Goal: Transaction & Acquisition: Purchase product/service

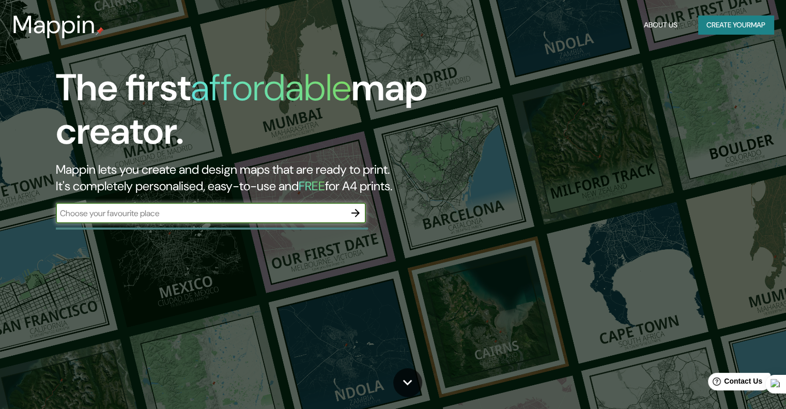
click at [199, 213] on input "text" at bounding box center [200, 213] width 289 height 12
paste input "25.47573374656612, -100.97998377955413"
type input "25.47573374656612, -100.97998377955413"
click at [358, 214] on icon "button" at bounding box center [356, 213] width 8 height 8
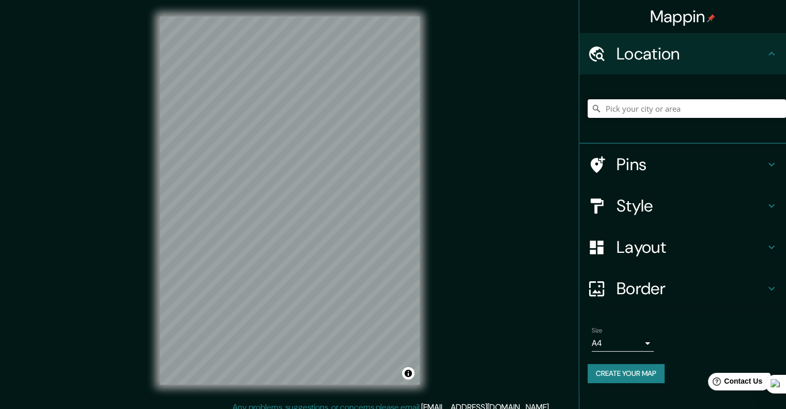
click at [631, 109] on input "Pick your city or area" at bounding box center [687, 108] width 199 height 19
paste input "25.47573374656612, -100.97998377955413"
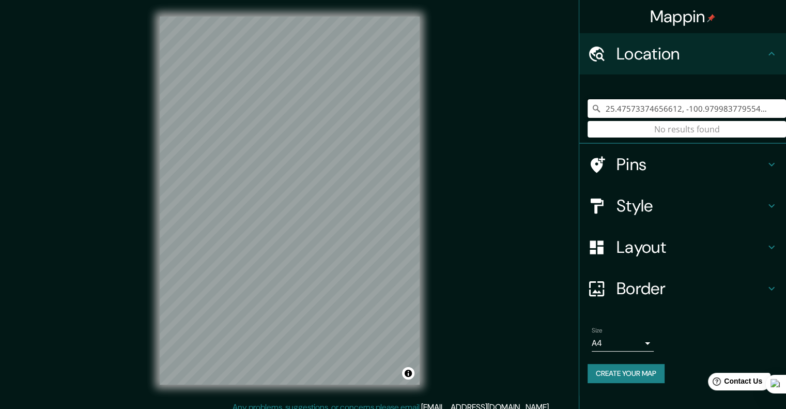
type input "25.47573374656612, -100.97998377955413"
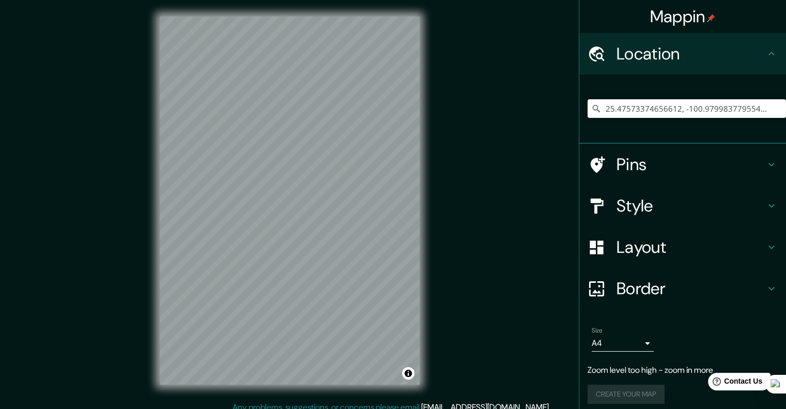
click at [451, 171] on div "Mappin Location [GEOGRAPHIC_DATA] No results found Pins Style Layout Border Cho…" at bounding box center [393, 209] width 786 height 418
click at [420, 216] on div "© Mapbox © OpenStreetMap Improve this map" at bounding box center [289, 200] width 293 height 401
drag, startPoint x: 249, startPoint y: 164, endPoint x: 263, endPoint y: 168, distance: 13.9
click at [263, 168] on div at bounding box center [263, 167] width 8 height 8
click at [432, 179] on div "© Mapbox © OpenStreetMap Improve this map" at bounding box center [289, 200] width 293 height 401
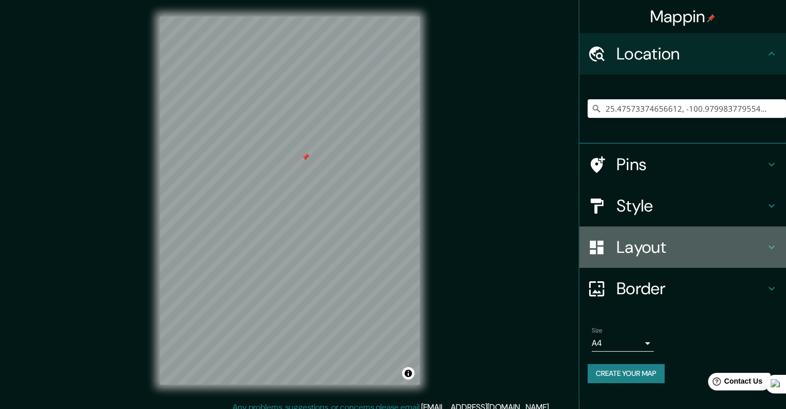
click at [670, 253] on h4 "Layout" at bounding box center [691, 247] width 149 height 21
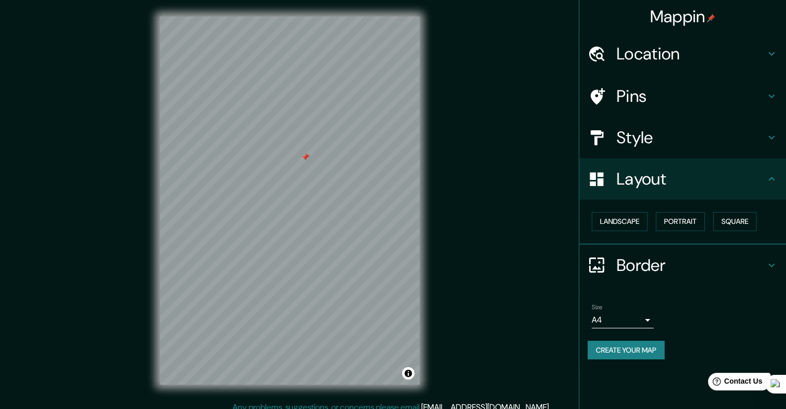
click at [670, 238] on div "Landscape [GEOGRAPHIC_DATA]" at bounding box center [682, 222] width 207 height 45
click at [670, 243] on div "Landscape [GEOGRAPHIC_DATA]" at bounding box center [682, 222] width 207 height 45
click at [630, 227] on button "Landscape" at bounding box center [620, 221] width 56 height 19
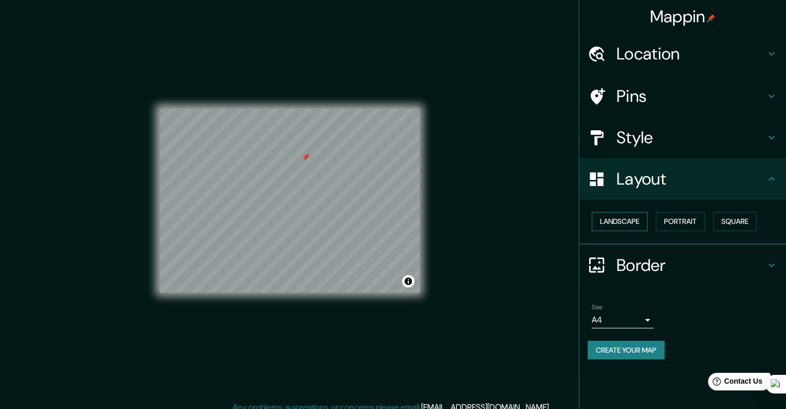
click at [630, 226] on button "Landscape" at bounding box center [620, 221] width 56 height 19
click at [683, 226] on button "Portrait" at bounding box center [680, 221] width 49 height 19
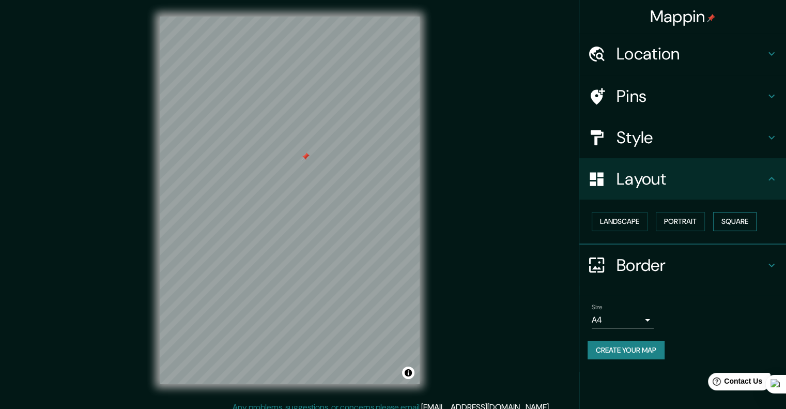
click at [724, 220] on button "Square" at bounding box center [734, 221] width 43 height 19
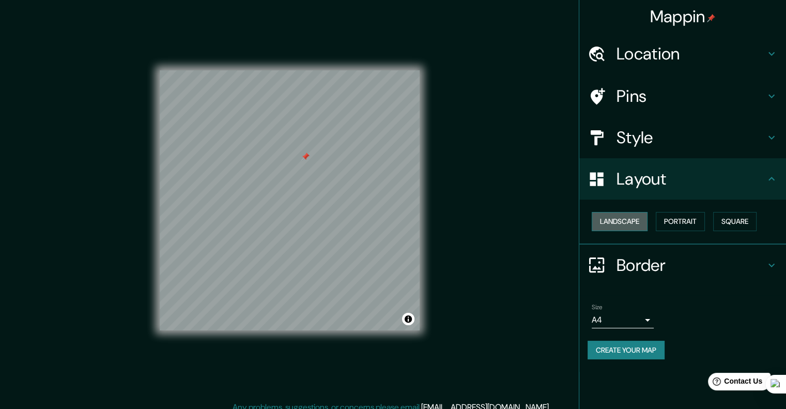
click at [625, 227] on button "Landscape" at bounding box center [620, 221] width 56 height 19
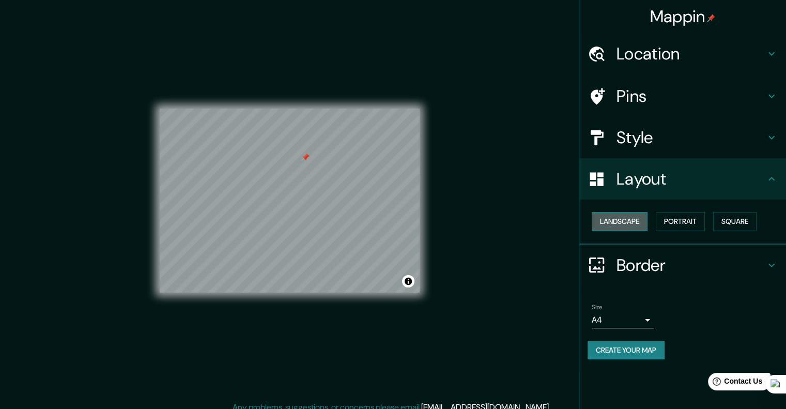
click at [639, 222] on button "Landscape" at bounding box center [620, 221] width 56 height 19
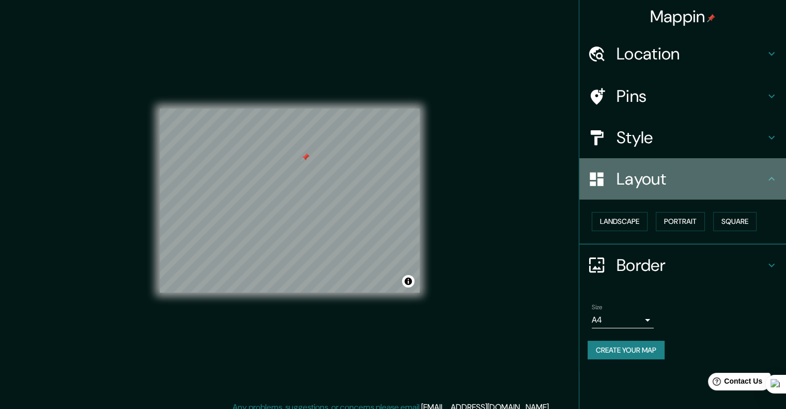
click at [683, 182] on h4 "Layout" at bounding box center [691, 179] width 149 height 21
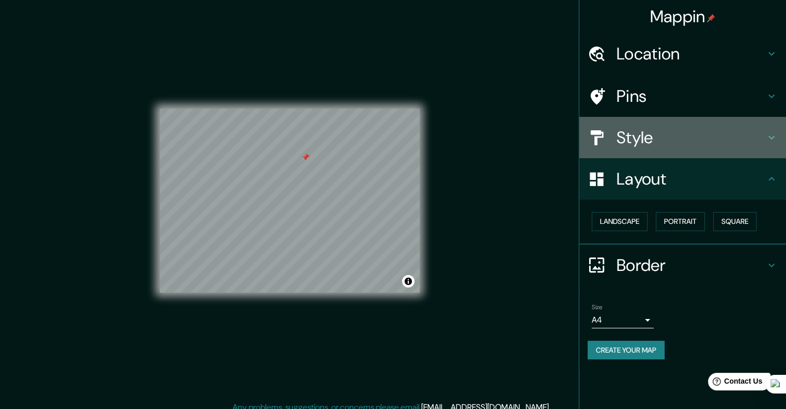
click at [657, 121] on div "Style" at bounding box center [682, 137] width 207 height 41
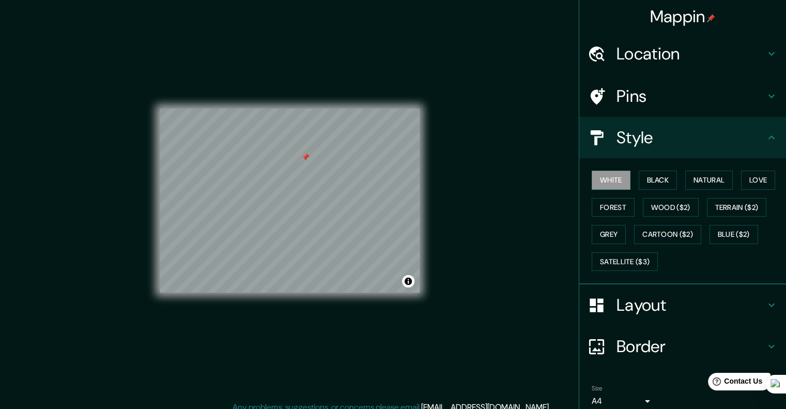
click at [653, 189] on div "White Black Natural Love Forest Wood ($2) Terrain ($2) Grey Cartoon ($2) Blue (…" at bounding box center [687, 220] width 199 height 109
drag, startPoint x: 659, startPoint y: 180, endPoint x: 692, endPoint y: 179, distance: 33.6
click at [660, 179] on button "Black" at bounding box center [658, 180] width 39 height 19
click at [708, 178] on button "Natural" at bounding box center [709, 180] width 48 height 19
click at [751, 180] on button "Love" at bounding box center [758, 180] width 34 height 19
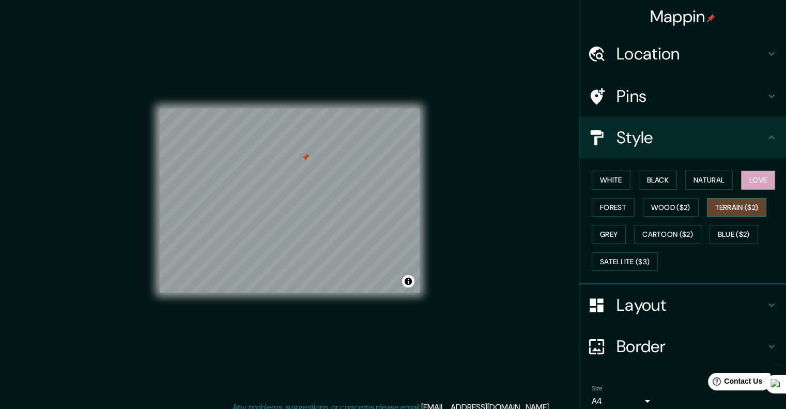
click at [746, 209] on button "Terrain ($2)" at bounding box center [737, 207] width 60 height 19
click at [661, 207] on button "Wood ($2)" at bounding box center [671, 207] width 56 height 19
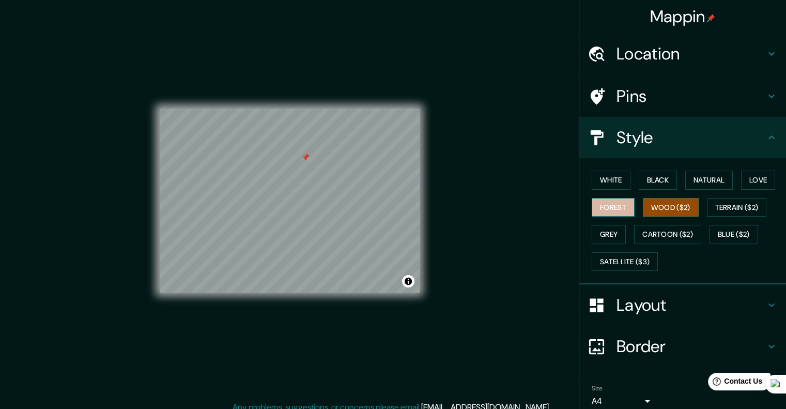
click at [612, 207] on button "Forest" at bounding box center [613, 207] width 43 height 19
click at [604, 234] on button "Grey" at bounding box center [609, 234] width 34 height 19
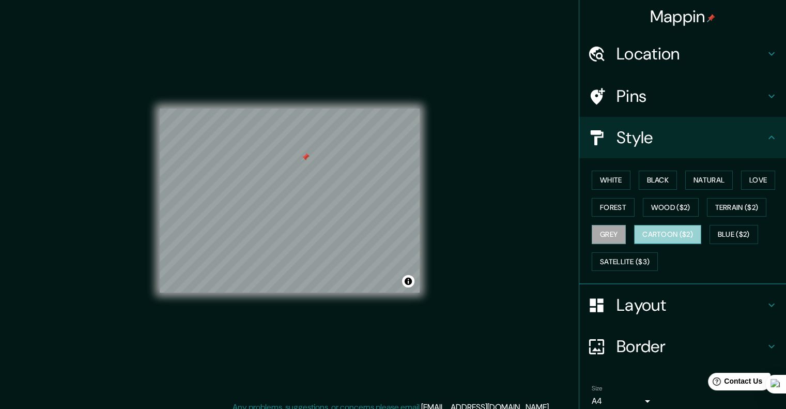
click at [655, 232] on button "Cartoon ($2)" at bounding box center [667, 234] width 67 height 19
click at [728, 231] on button "Blue ($2)" at bounding box center [734, 234] width 49 height 19
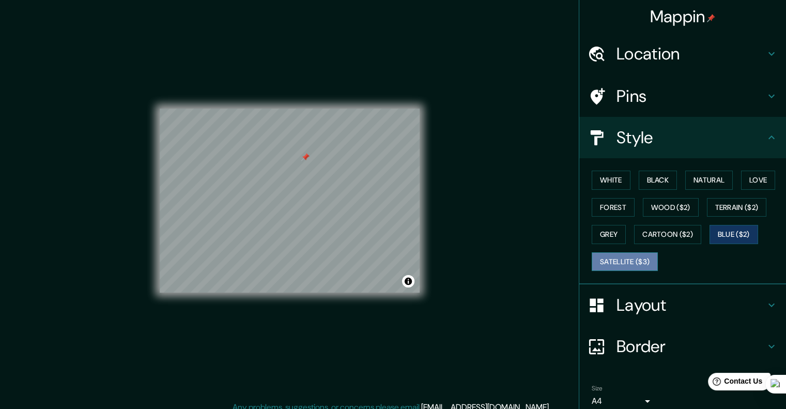
click at [626, 262] on button "Satellite ($3)" at bounding box center [625, 261] width 66 height 19
